Goal: Find specific page/section: Find specific page/section

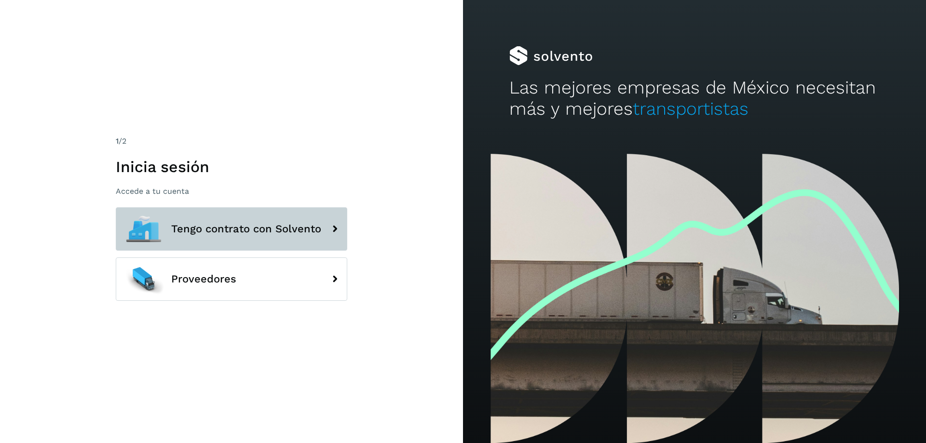
click at [334, 231] on icon at bounding box center [334, 229] width 19 height 19
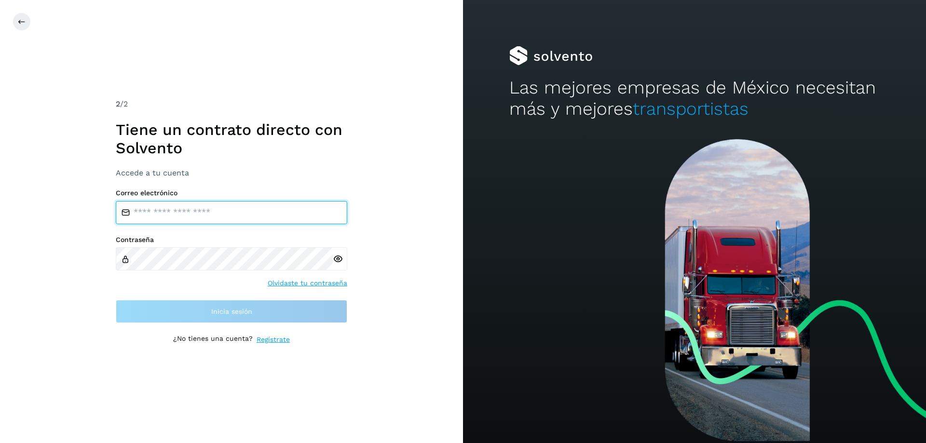
type input "**********"
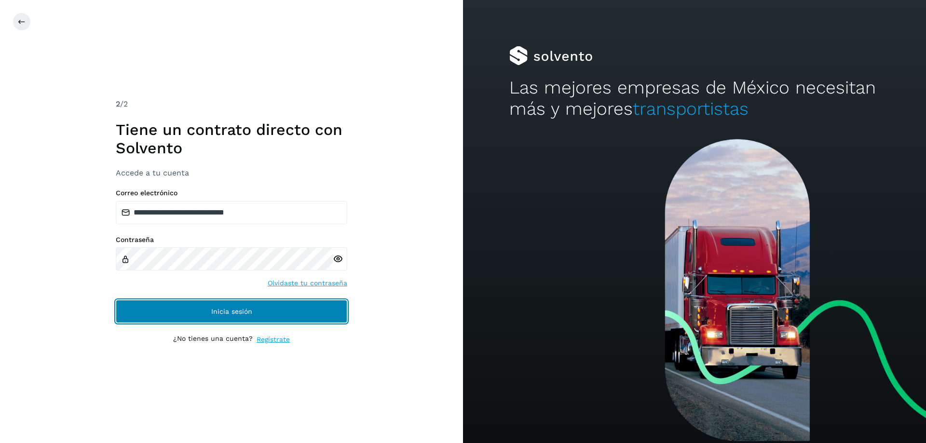
click at [230, 316] on button "Inicia sesión" at bounding box center [232, 311] width 232 height 23
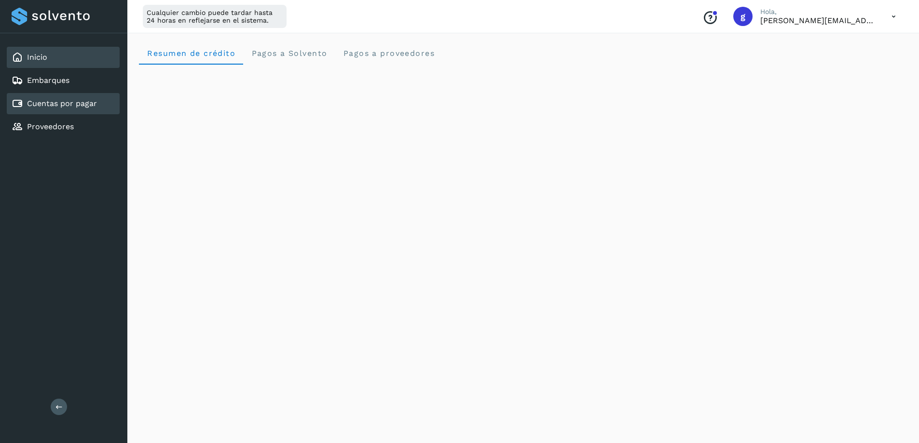
click at [69, 103] on link "Cuentas por pagar" at bounding box center [62, 103] width 70 height 9
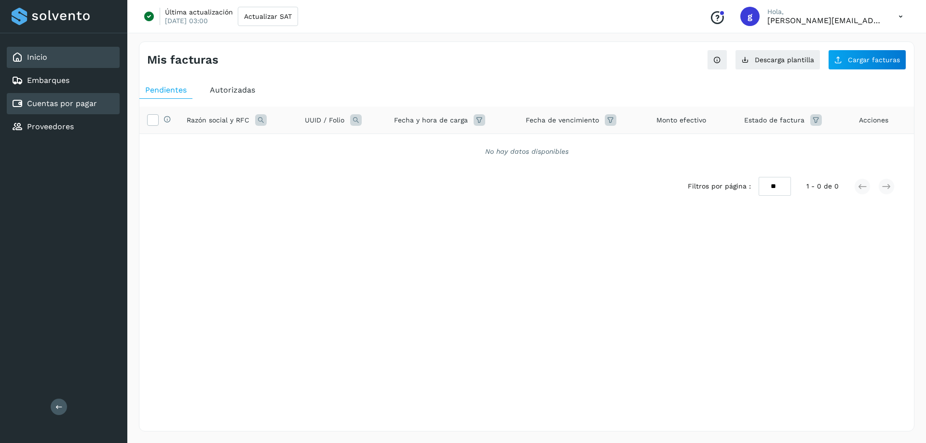
click at [36, 55] on link "Inicio" at bounding box center [37, 57] width 20 height 9
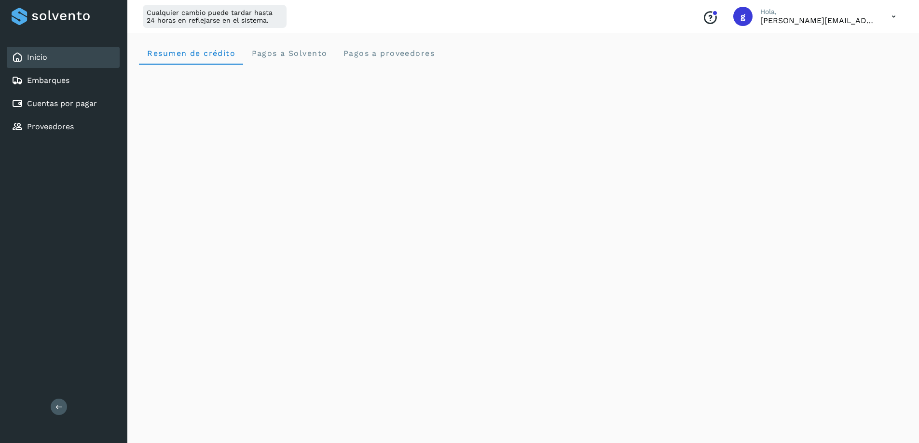
scroll to position [48, 0]
